Goal: Task Accomplishment & Management: Use online tool/utility

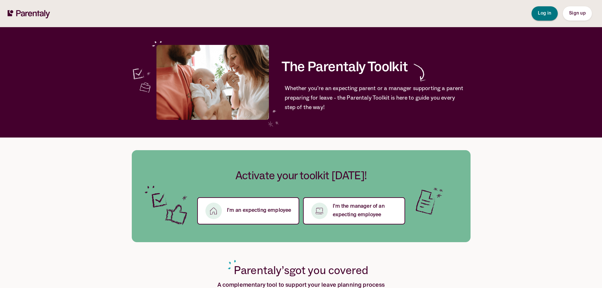
click at [533, 12] on button "Log in" at bounding box center [544, 13] width 26 height 14
